Goal: Navigation & Orientation: Find specific page/section

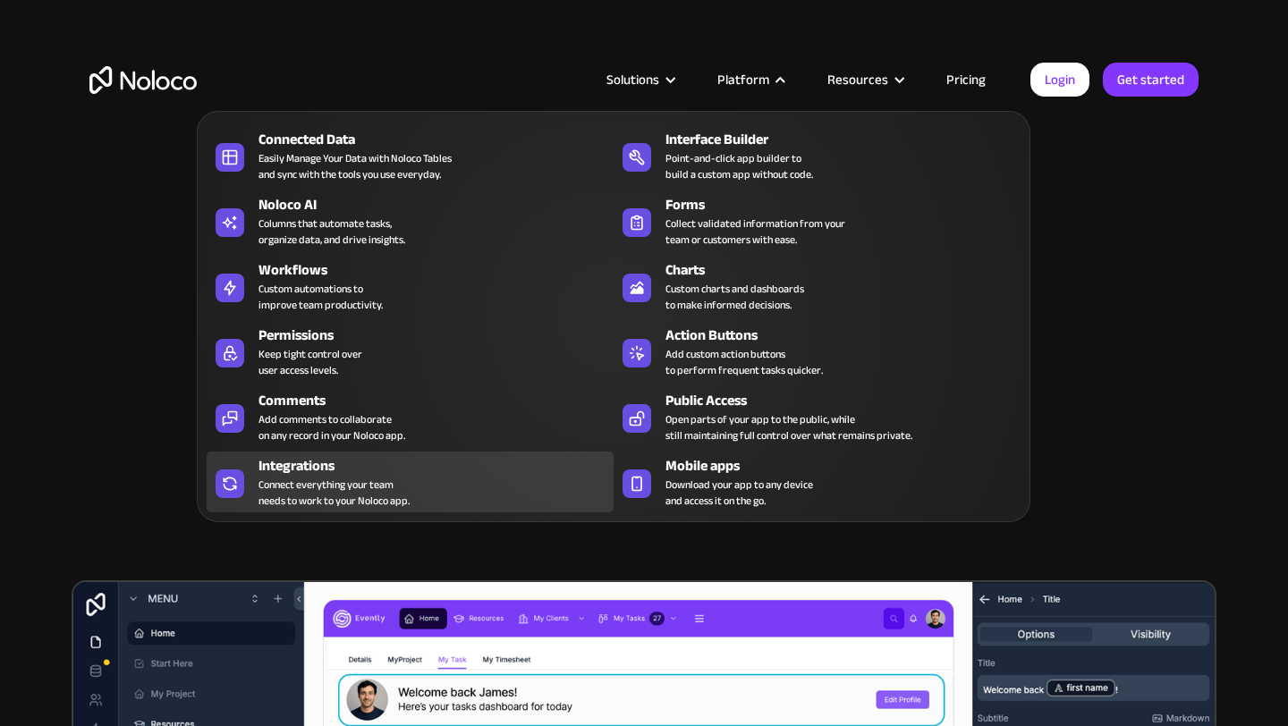
click at [378, 495] on div "Connect everything your team needs to work to your Noloco app." at bounding box center [334, 493] width 151 height 32
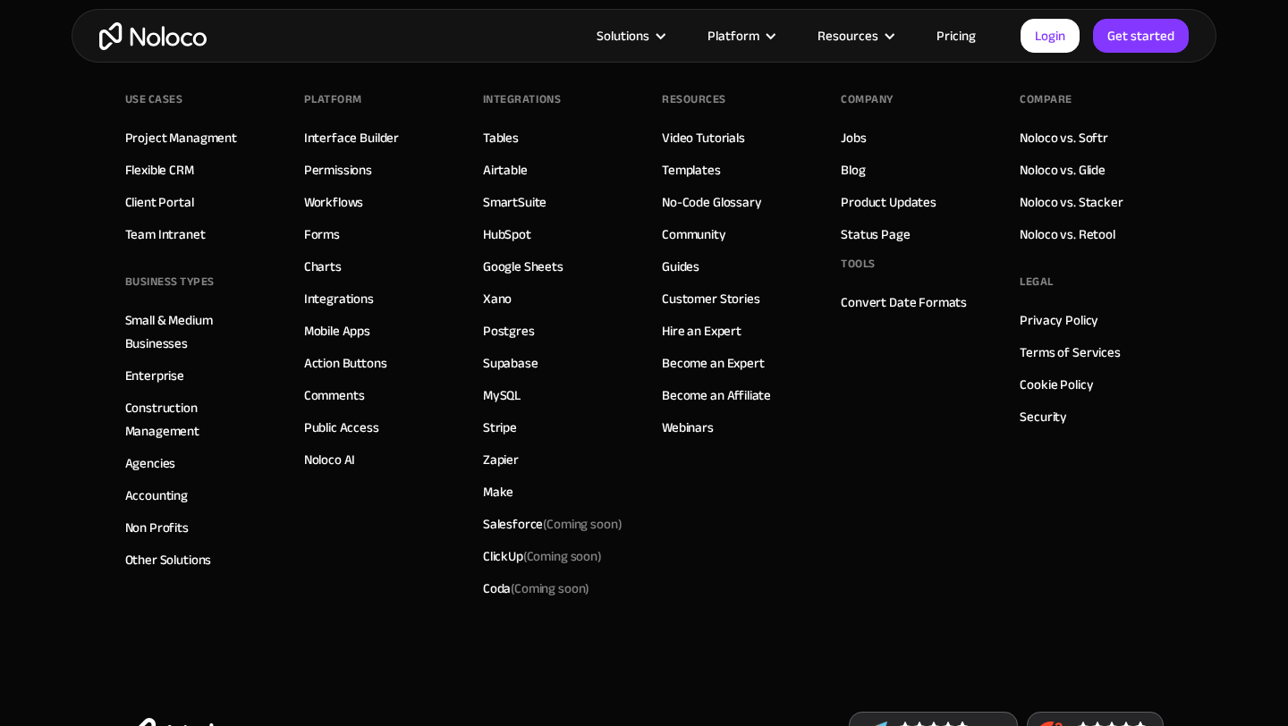
scroll to position [3127, 0]
click at [700, 244] on link "Community" at bounding box center [694, 232] width 64 height 23
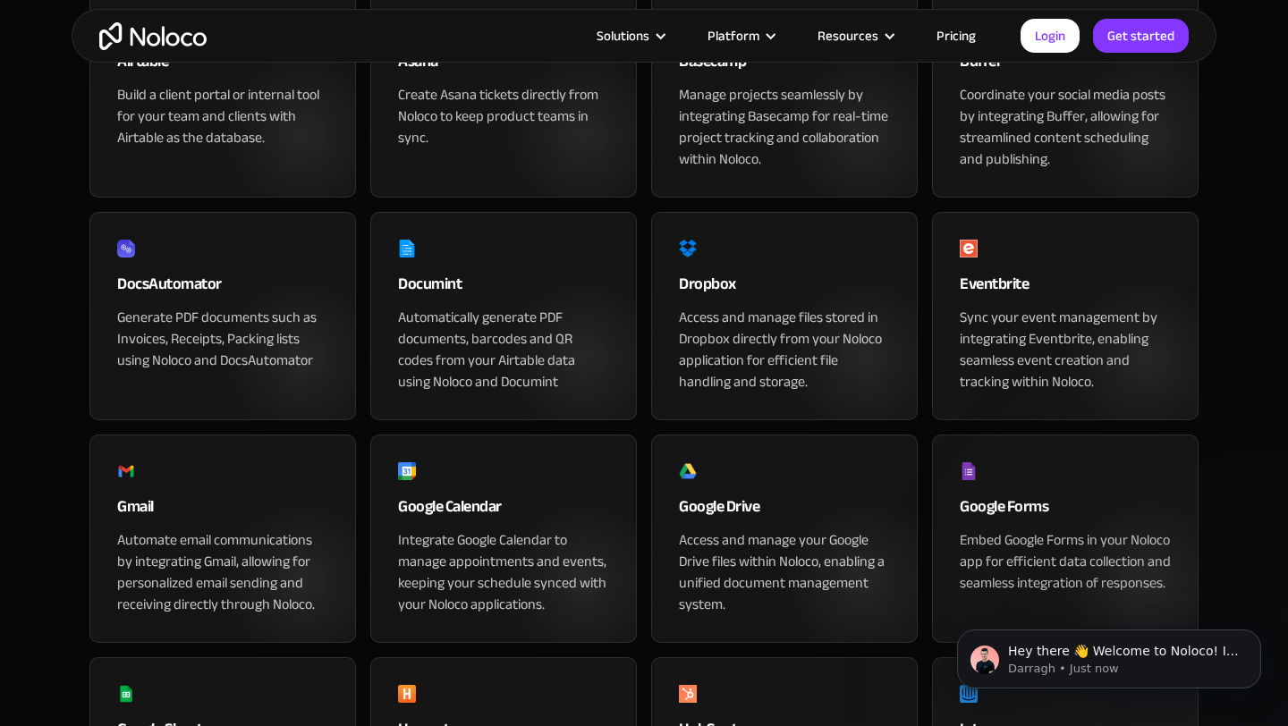
scroll to position [0, 0]
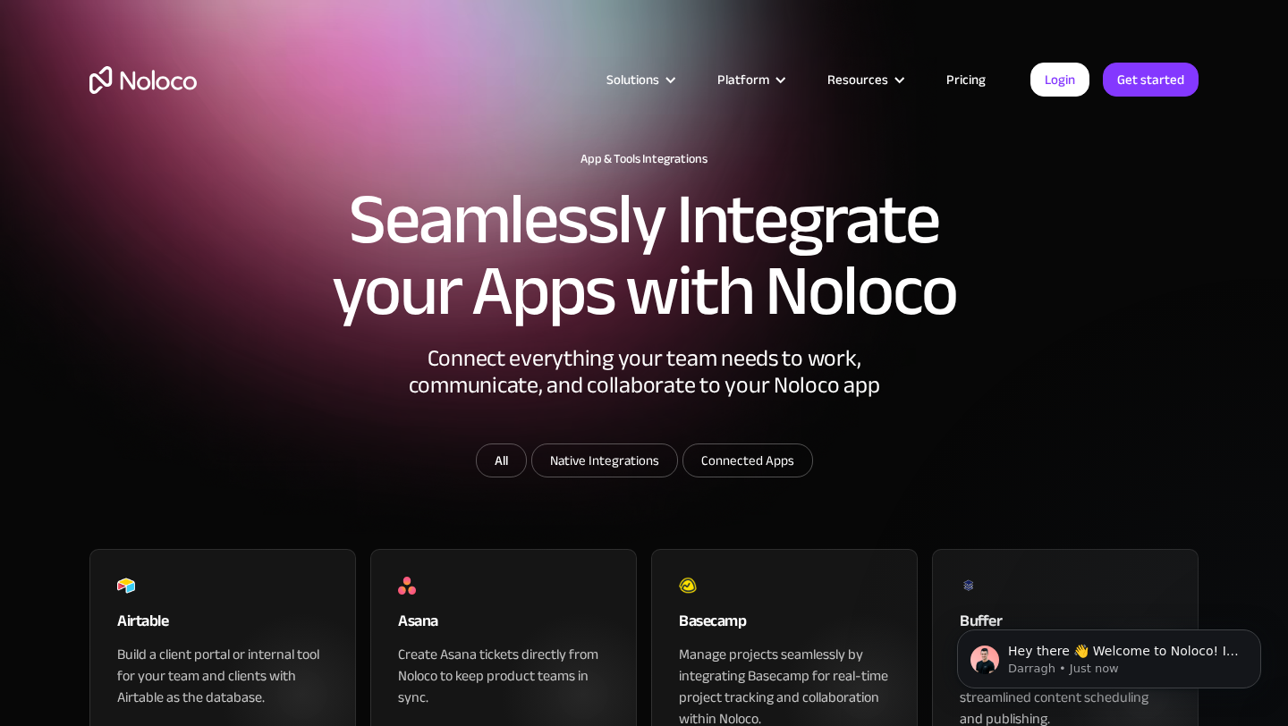
click at [133, 77] on img "home" at bounding box center [142, 80] width 107 height 28
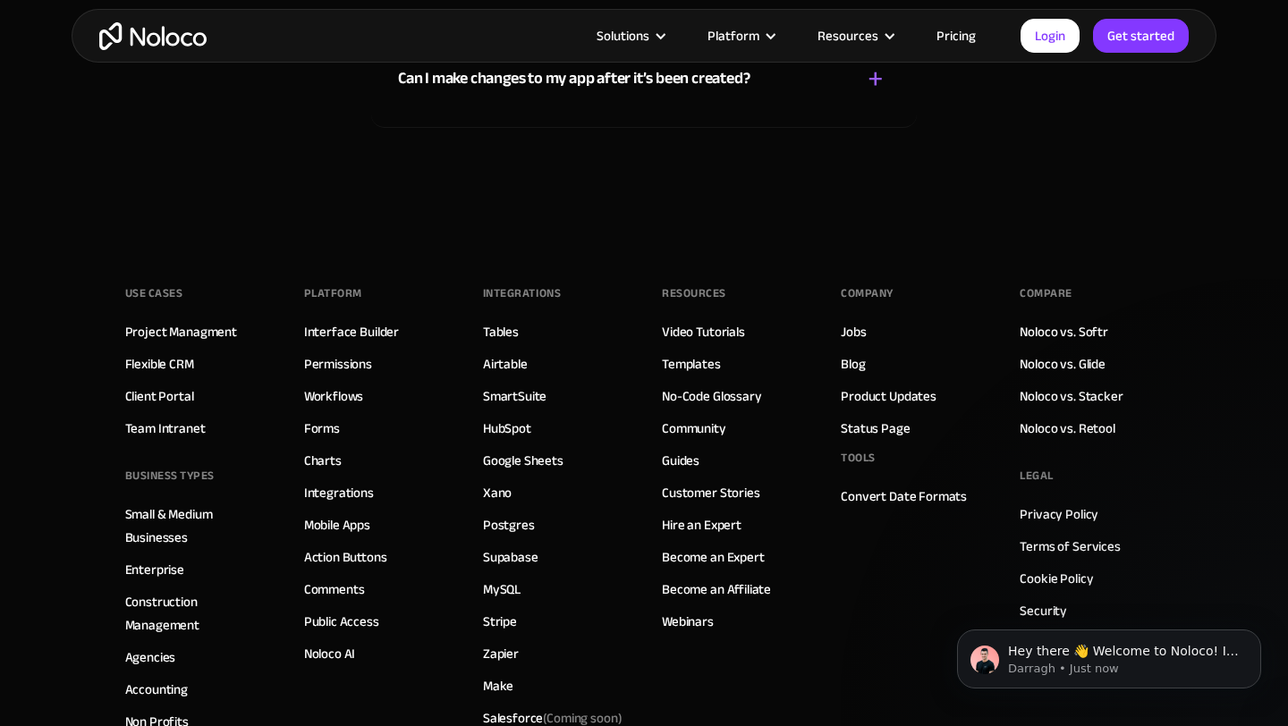
scroll to position [10272, 0]
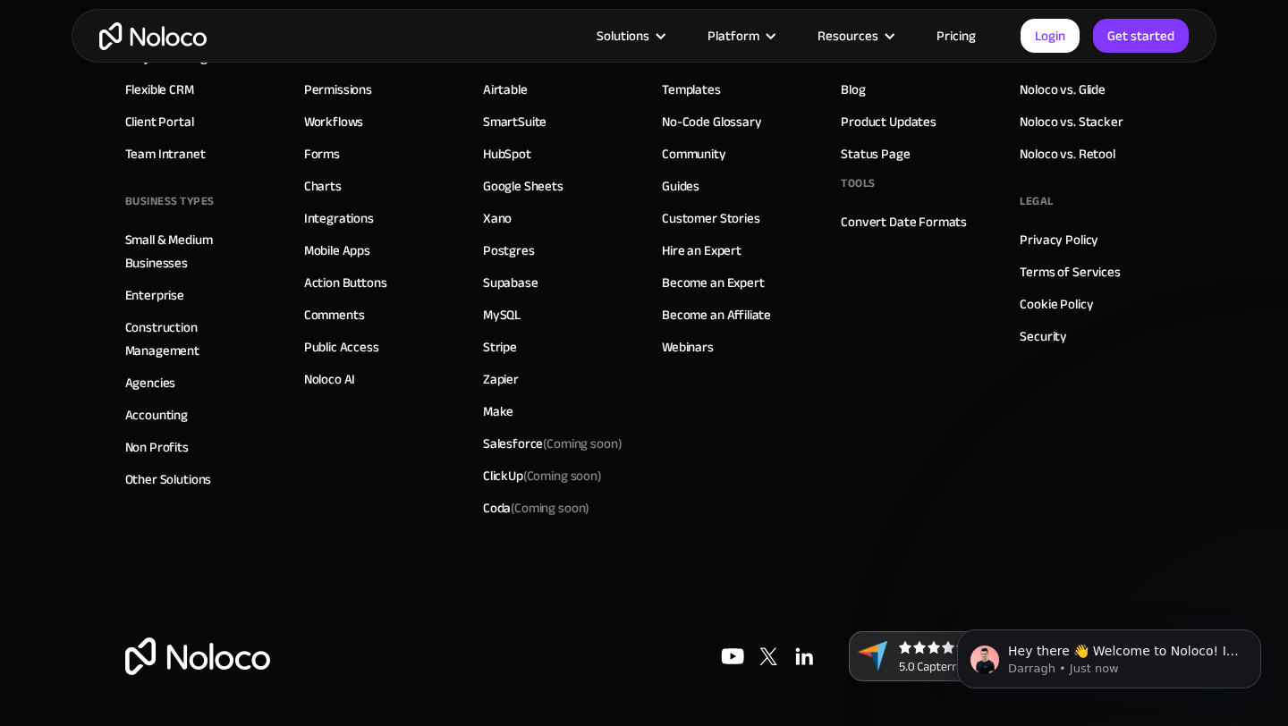
click at [771, 661] on img at bounding box center [769, 657] width 36 height 36
